Goal: Task Accomplishment & Management: Use online tool/utility

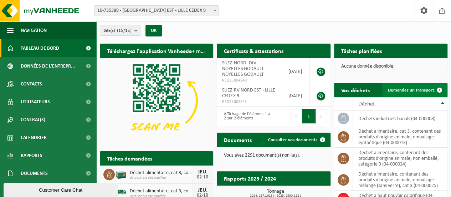
click at [403, 89] on span "Demander un transport" at bounding box center [411, 90] width 46 height 5
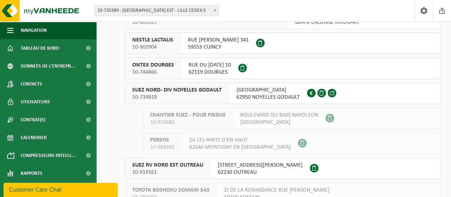
scroll to position [178, 0]
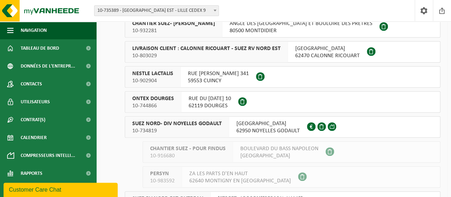
click at [213, 122] on span "SUEZ NORD- DIV NOYELLES GODAULT" at bounding box center [177, 123] width 90 height 7
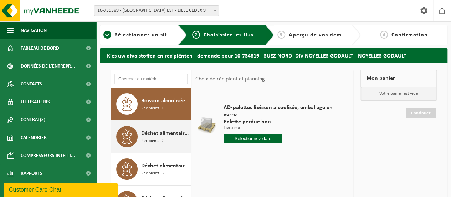
click at [165, 133] on span "Déchet alimentaire, cat 3, contenant des produits d'origine animale, emballage …" at bounding box center [165, 133] width 48 height 9
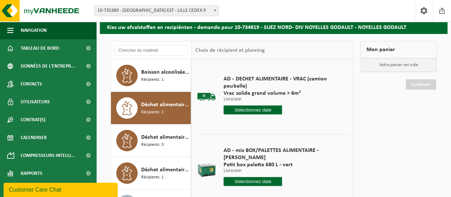
scroll to position [71, 0]
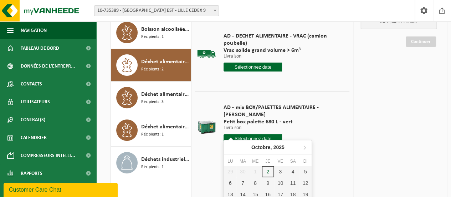
click at [246, 134] on input "text" at bounding box center [253, 138] width 59 height 9
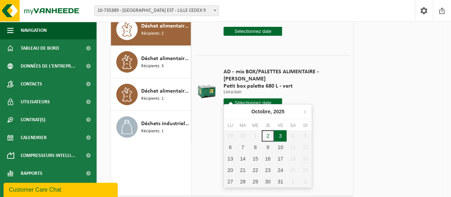
click at [278, 135] on div "3" at bounding box center [280, 135] width 12 height 11
type input "à partir de 2025-10-03"
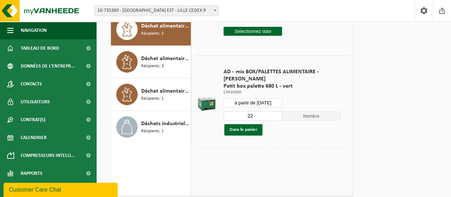
drag, startPoint x: 257, startPoint y: 107, endPoint x: 243, endPoint y: 106, distance: 14.4
click at [246, 111] on input "22" at bounding box center [253, 115] width 59 height 9
type input "1"
click at [246, 124] on button "Dans le panier" at bounding box center [243, 129] width 38 height 11
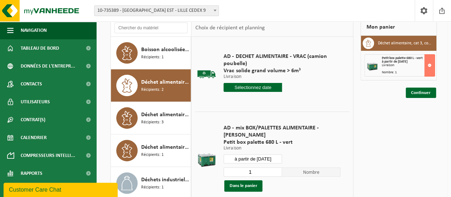
scroll to position [36, 0]
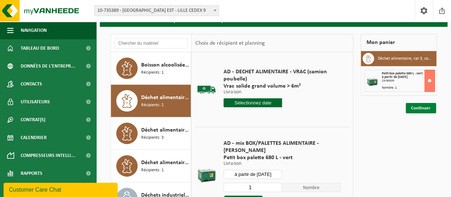
click at [420, 107] on link "Continuer" at bounding box center [421, 108] width 30 height 10
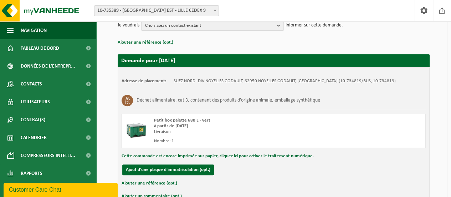
scroll to position [136, 0]
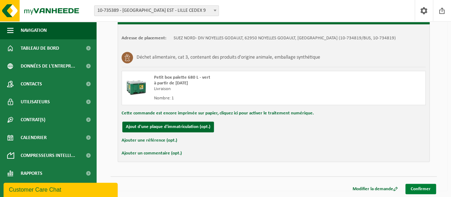
click at [427, 187] on link "Confirmer" at bounding box center [421, 188] width 31 height 10
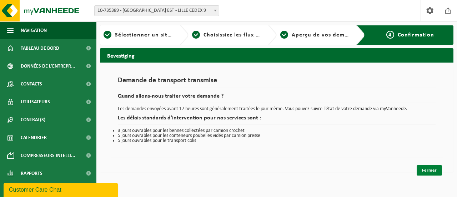
click at [425, 168] on link "Fermer" at bounding box center [428, 170] width 25 height 10
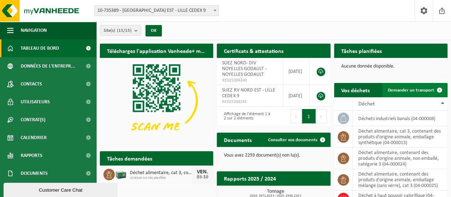
click at [410, 92] on span "Demander un transport" at bounding box center [411, 90] width 46 height 5
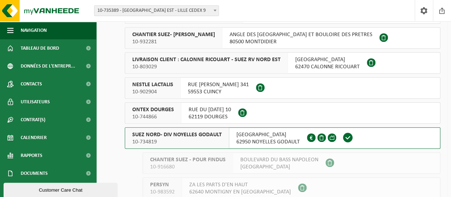
scroll to position [178, 0]
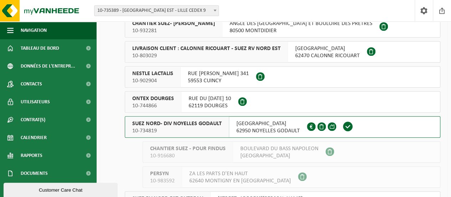
click at [199, 127] on span "SUEZ NORD- DIV NOYELLES GODAULT" at bounding box center [177, 123] width 90 height 7
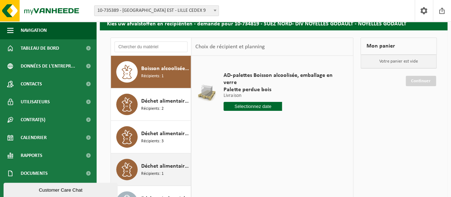
scroll to position [71, 0]
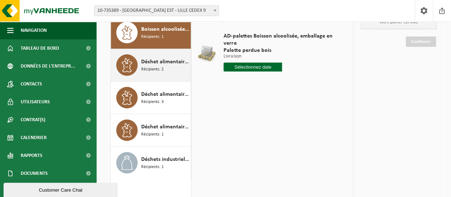
click at [168, 62] on span "Déchet alimentaire, cat 3, contenant des produits d'origine animale, emballage …" at bounding box center [165, 61] width 48 height 9
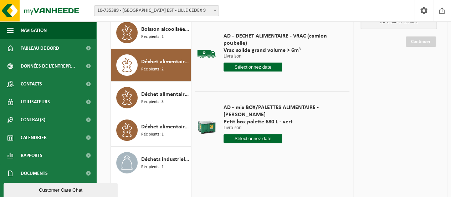
click at [246, 134] on input "text" at bounding box center [253, 138] width 59 height 9
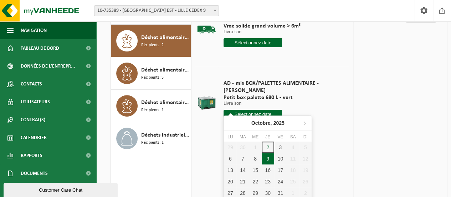
scroll to position [107, 0]
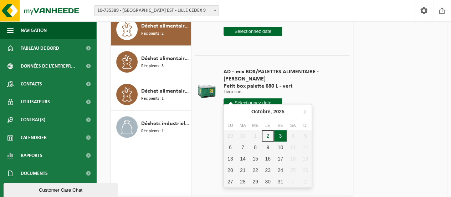
click at [282, 137] on div "3" at bounding box center [280, 135] width 12 height 11
type input "à partir de 2025-10-03"
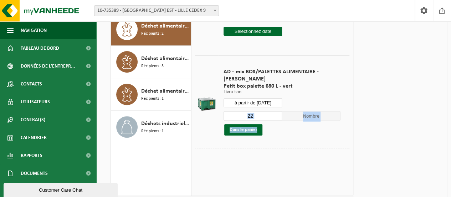
drag, startPoint x: 262, startPoint y: 114, endPoint x: 250, endPoint y: 112, distance: 12.4
click at [250, 112] on div "22 Nombre Dans le panier" at bounding box center [282, 123] width 117 height 25
drag, startPoint x: 256, startPoint y: 110, endPoint x: 231, endPoint y: 110, distance: 24.6
click at [231, 111] on input "22" at bounding box center [253, 115] width 59 height 9
type input "1"
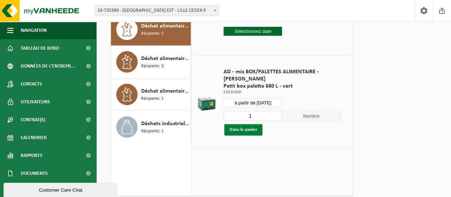
click at [242, 124] on button "Dans le panier" at bounding box center [243, 129] width 38 height 11
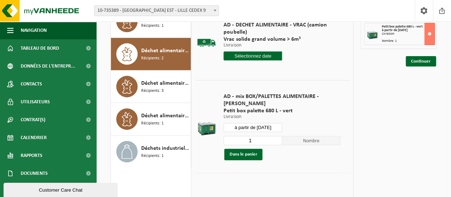
scroll to position [71, 0]
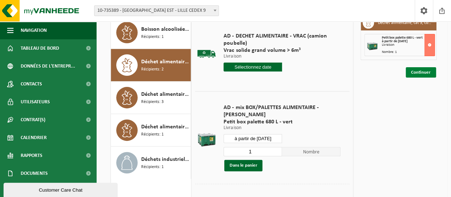
click at [423, 71] on link "Continuer" at bounding box center [421, 72] width 30 height 10
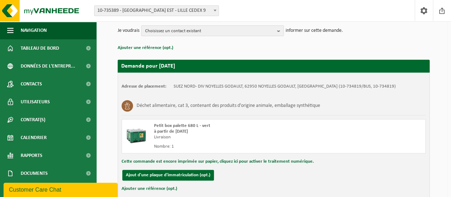
scroll to position [136, 0]
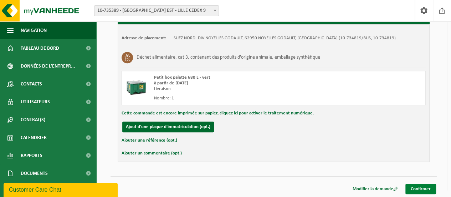
click at [433, 188] on link "Confirmer" at bounding box center [421, 188] width 31 height 10
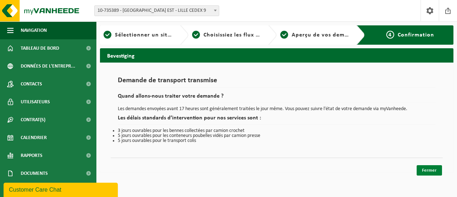
click at [427, 166] on link "Fermer" at bounding box center [428, 170] width 25 height 10
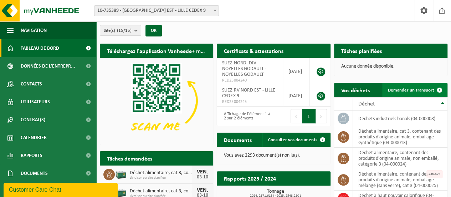
click at [410, 88] on span "Demander un transport" at bounding box center [411, 90] width 46 height 5
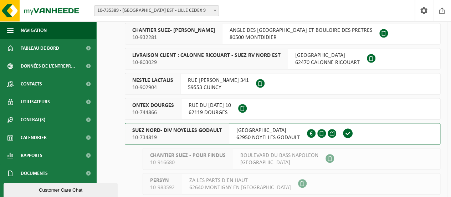
scroll to position [178, 0]
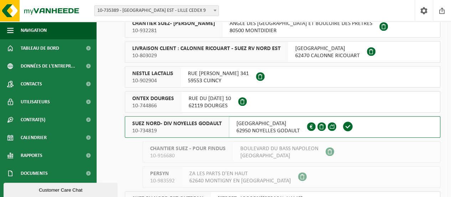
click at [242, 129] on span "62950 NOYELLES GODAULT" at bounding box center [269, 130] width 64 height 7
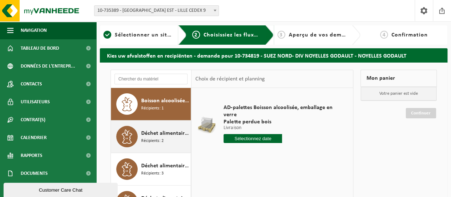
click at [155, 133] on span "Déchet alimentaire, cat 3, contenant des produits d'origine animale, emballage …" at bounding box center [165, 133] width 48 height 9
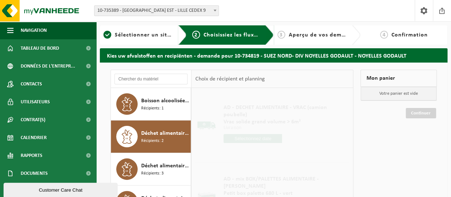
scroll to position [71, 0]
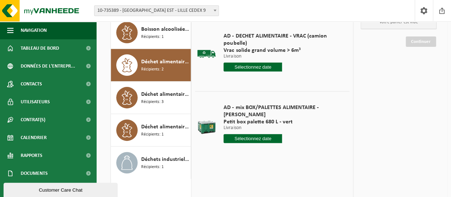
click at [246, 134] on input "text" at bounding box center [253, 138] width 59 height 9
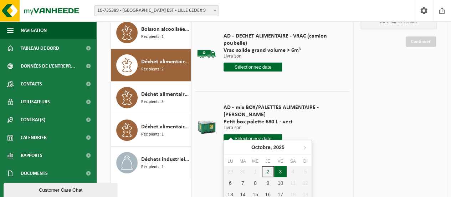
click at [281, 171] on div "3" at bounding box center [280, 171] width 12 height 11
type input "à partir de [DATE]"
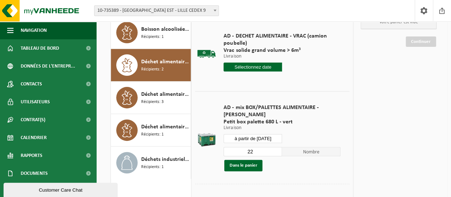
drag, startPoint x: 261, startPoint y: 145, endPoint x: 227, endPoint y: 144, distance: 33.9
click at [227, 147] on input "22" at bounding box center [253, 151] width 59 height 9
type input "1"
click at [242, 150] on div "1 Nombre Dans le panier" at bounding box center [282, 158] width 117 height 25
click at [243, 160] on button "Dans le panier" at bounding box center [243, 165] width 38 height 11
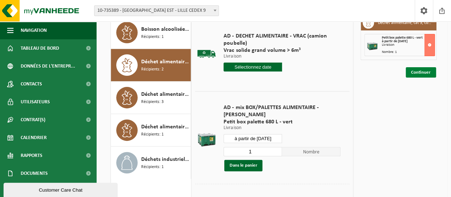
click at [420, 69] on link "Continuer" at bounding box center [421, 72] width 30 height 10
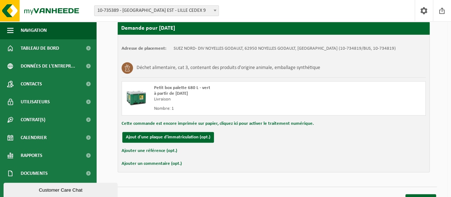
scroll to position [136, 0]
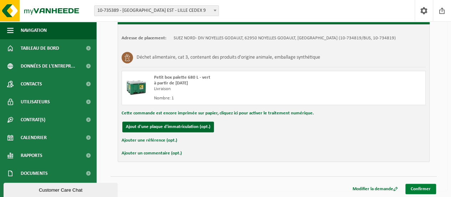
click at [409, 184] on link "Confirmer" at bounding box center [421, 188] width 31 height 10
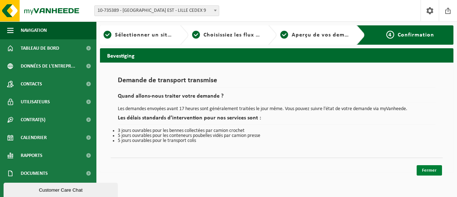
click at [426, 170] on link "Fermer" at bounding box center [428, 170] width 25 height 10
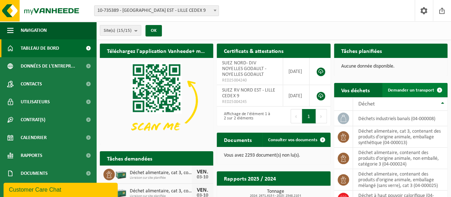
click at [407, 88] on span "Demander un transport" at bounding box center [411, 90] width 46 height 5
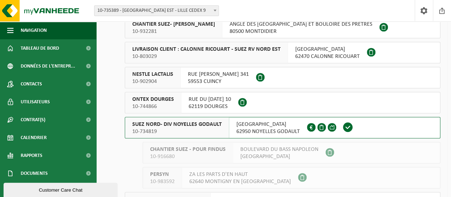
scroll to position [178, 0]
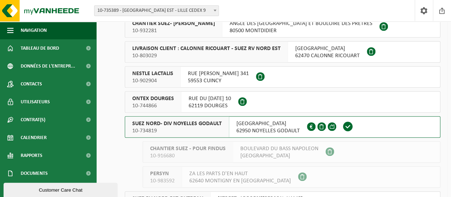
click at [216, 125] on span "SUEZ NORD- DIV NOYELLES GODAULT" at bounding box center [177, 123] width 90 height 7
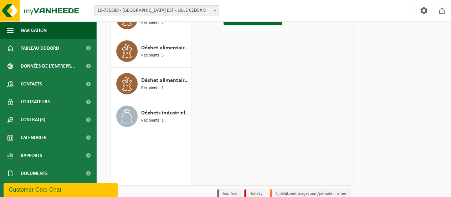
scroll to position [107, 0]
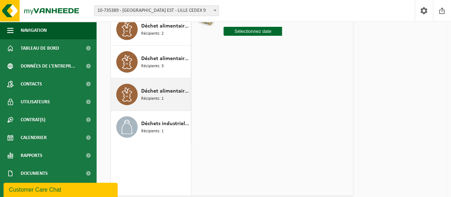
click at [162, 95] on span "Récipients: 1" at bounding box center [152, 98] width 22 height 7
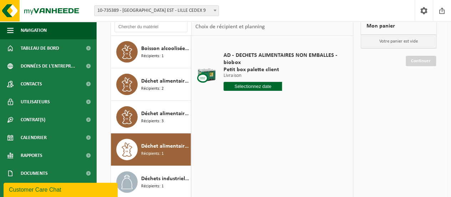
scroll to position [36, 0]
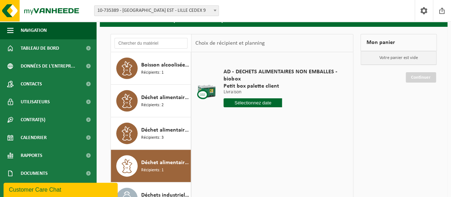
click at [259, 106] on input "text" at bounding box center [253, 102] width 59 height 9
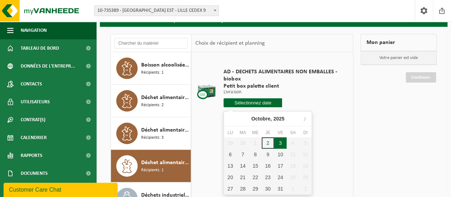
click at [280, 143] on div "3" at bounding box center [280, 142] width 12 height 11
type input "à partir de [DATE]"
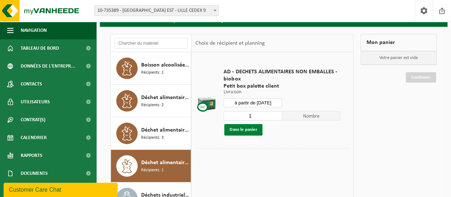
click at [249, 135] on button "Dans le panier" at bounding box center [243, 129] width 38 height 11
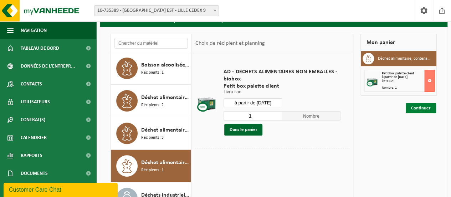
click at [418, 106] on link "Continuer" at bounding box center [421, 108] width 30 height 10
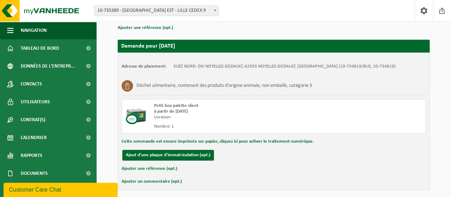
scroll to position [136, 0]
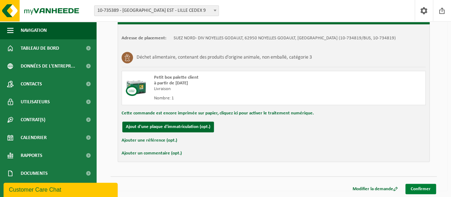
click at [426, 188] on link "Confirmer" at bounding box center [421, 188] width 31 height 10
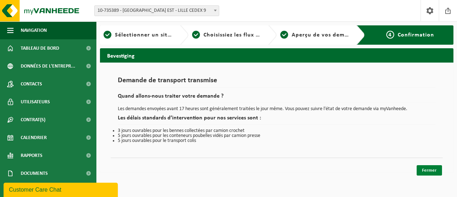
click at [430, 169] on link "Fermer" at bounding box center [428, 170] width 25 height 10
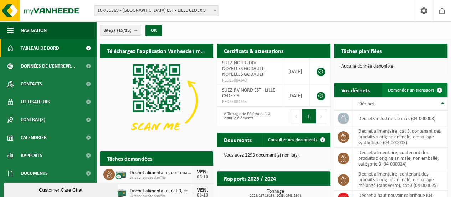
click at [408, 88] on span "Demander un transport" at bounding box center [411, 90] width 46 height 5
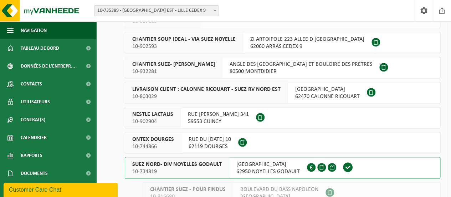
scroll to position [178, 0]
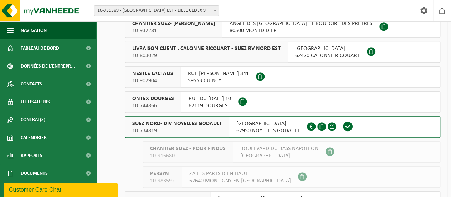
click at [210, 130] on span "10-734819" at bounding box center [177, 130] width 90 height 7
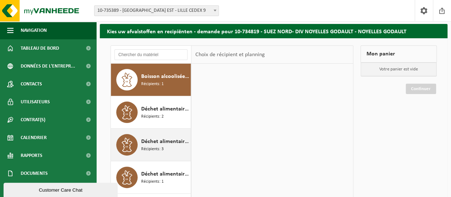
scroll to position [36, 0]
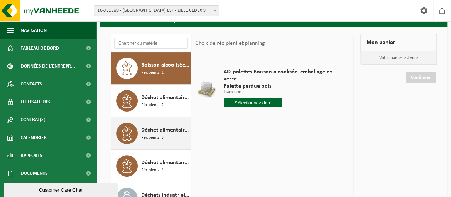
click at [173, 139] on div "Déchet alimentaire, catégorie 2, contenant des produits d'origine animale, emba…" at bounding box center [165, 132] width 48 height 21
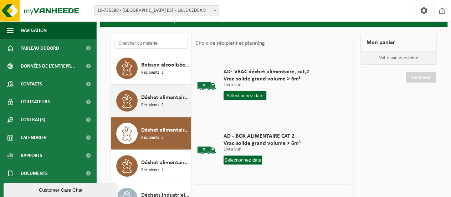
click at [160, 103] on span "Récipients: 2" at bounding box center [152, 105] width 22 height 7
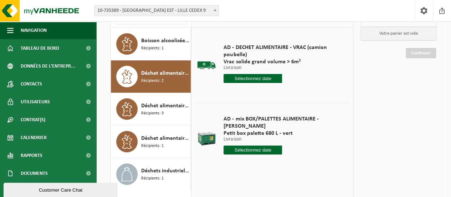
scroll to position [71, 0]
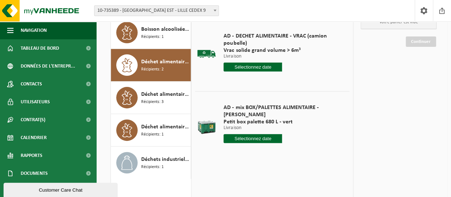
click at [250, 134] on input "text" at bounding box center [253, 138] width 59 height 9
click at [268, 125] on div "AD - mix BOX/PALETTES ALIMENTAIRE - BILLY Petit box palette 680 L - vert Livrai…" at bounding box center [282, 125] width 124 height 57
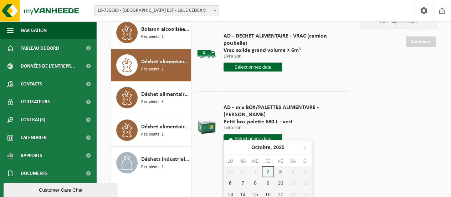
click at [265, 134] on input "text" at bounding box center [253, 138] width 59 height 9
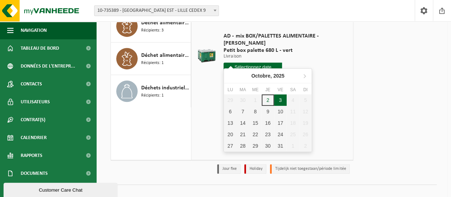
click at [282, 101] on div "3" at bounding box center [280, 99] width 12 height 11
type input "à partir de [DATE]"
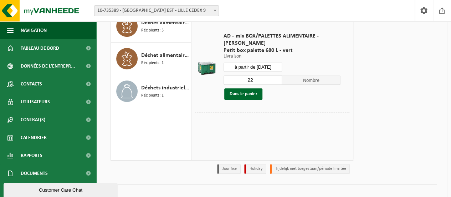
drag, startPoint x: 254, startPoint y: 73, endPoint x: 241, endPoint y: 73, distance: 13.6
click at [241, 75] on input "22" at bounding box center [253, 79] width 59 height 9
type input "1"
click at [241, 88] on button "Dans le panier" at bounding box center [243, 93] width 38 height 11
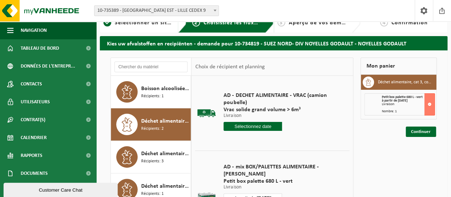
scroll to position [0, 0]
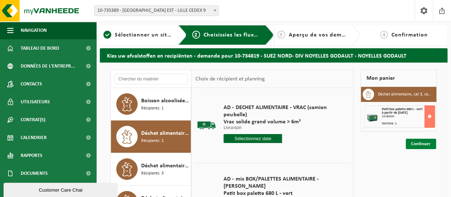
click at [423, 146] on link "Continuer" at bounding box center [421, 143] width 30 height 10
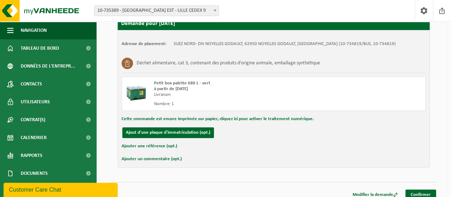
scroll to position [136, 0]
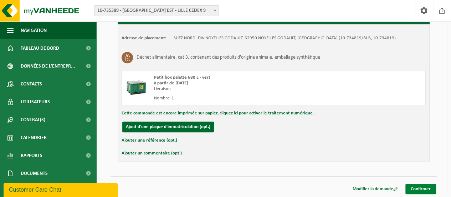
click at [428, 188] on link "Confirmer" at bounding box center [421, 188] width 31 height 10
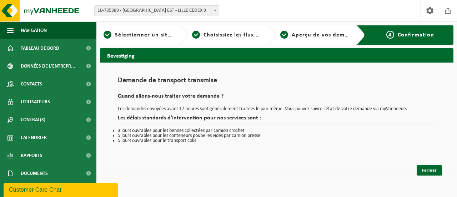
click at [430, 163] on div "Fermer" at bounding box center [277, 160] width 332 height 7
click at [430, 168] on link "Fermer" at bounding box center [428, 170] width 25 height 10
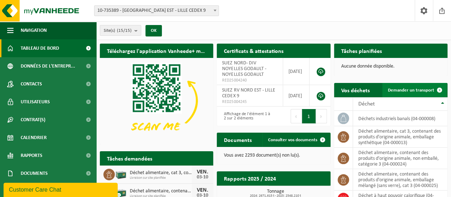
click at [418, 92] on span "Demander un transport" at bounding box center [411, 90] width 46 height 5
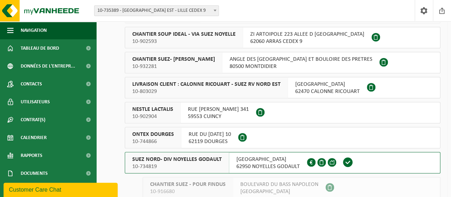
scroll to position [214, 0]
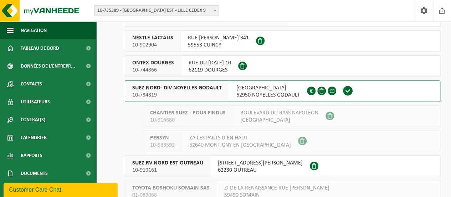
click at [209, 94] on span "10-734819" at bounding box center [177, 94] width 90 height 7
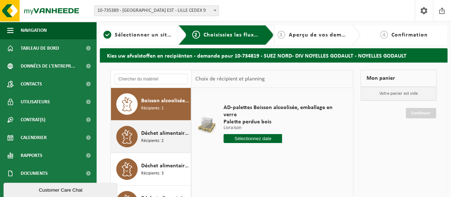
click at [171, 140] on div "Déchet alimentaire, cat 3, contenant des produits d'origine animale, emballage …" at bounding box center [165, 136] width 48 height 21
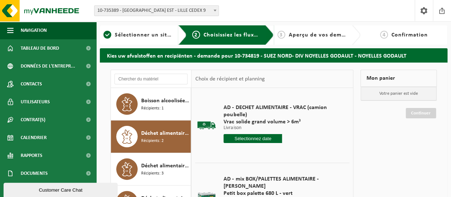
click at [256, 138] on input "text" at bounding box center [253, 138] width 59 height 9
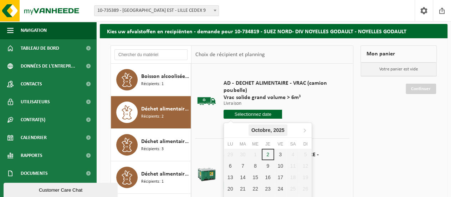
scroll to position [36, 0]
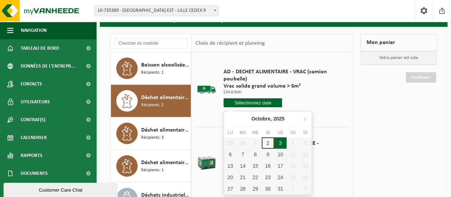
click at [282, 142] on div "3" at bounding box center [280, 142] width 12 height 11
type input "à partir de 2025-10-03"
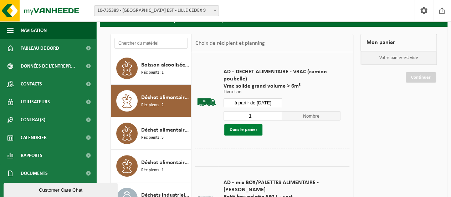
click at [243, 130] on button "Dans le panier" at bounding box center [243, 129] width 38 height 11
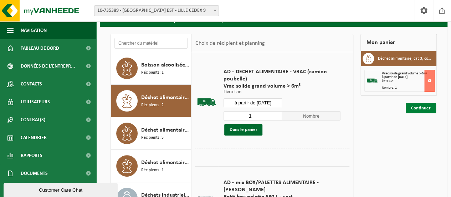
click at [415, 106] on link "Continuer" at bounding box center [421, 108] width 30 height 10
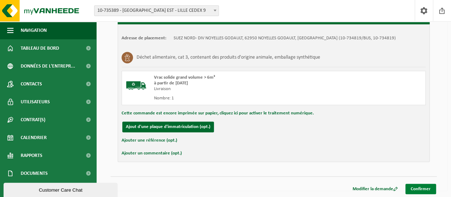
click at [424, 187] on link "Confirmer" at bounding box center [421, 188] width 31 height 10
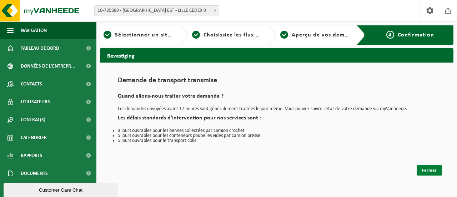
click at [432, 166] on link "Fermer" at bounding box center [428, 170] width 25 height 10
